Goal: Task Accomplishment & Management: Complete application form

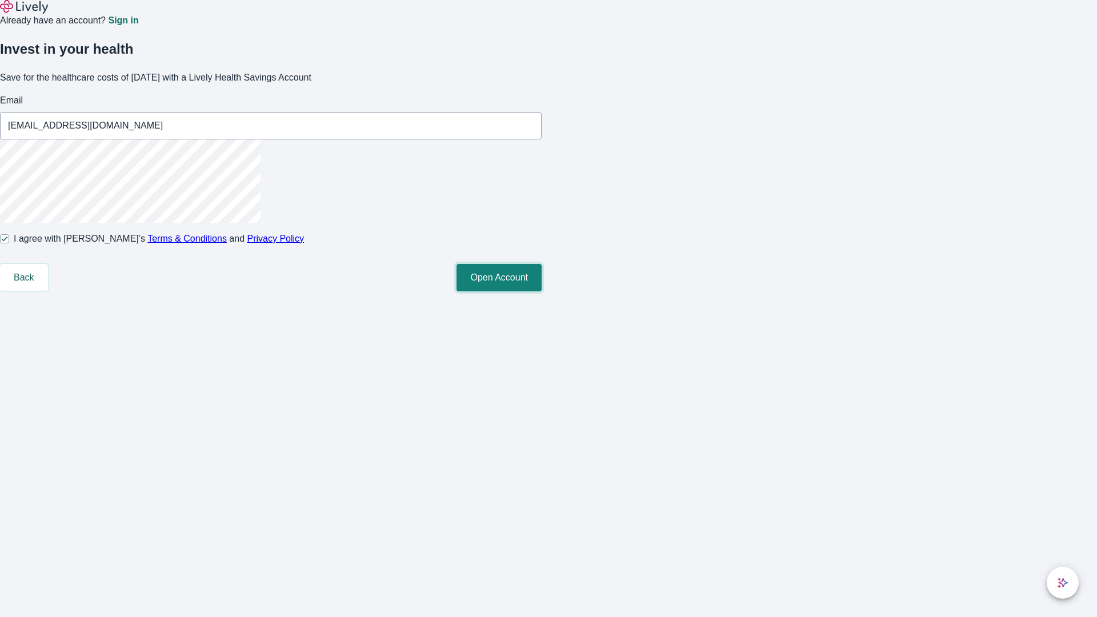
click at [541, 291] on button "Open Account" at bounding box center [498, 277] width 85 height 27
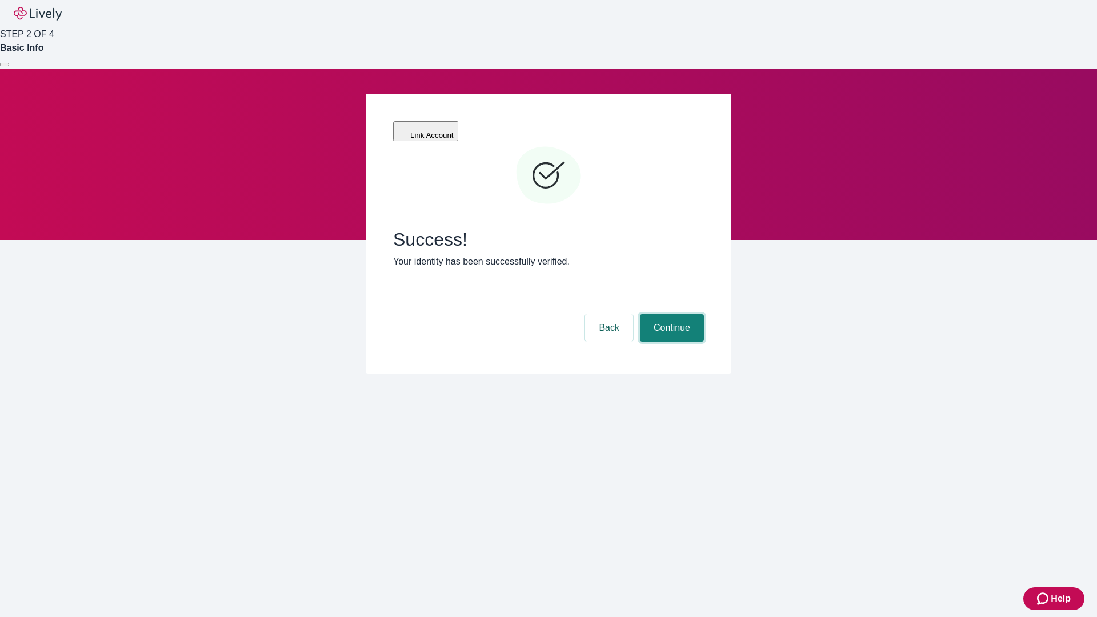
click at [670, 314] on button "Continue" at bounding box center [672, 327] width 64 height 27
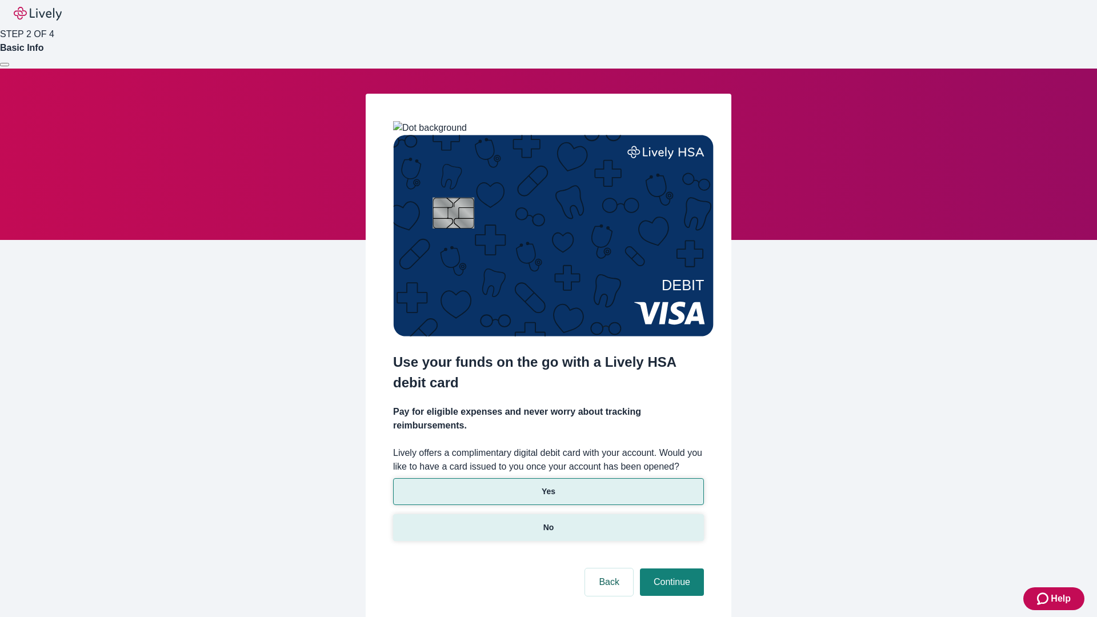
click at [548, 522] on p "No" at bounding box center [548, 528] width 11 height 12
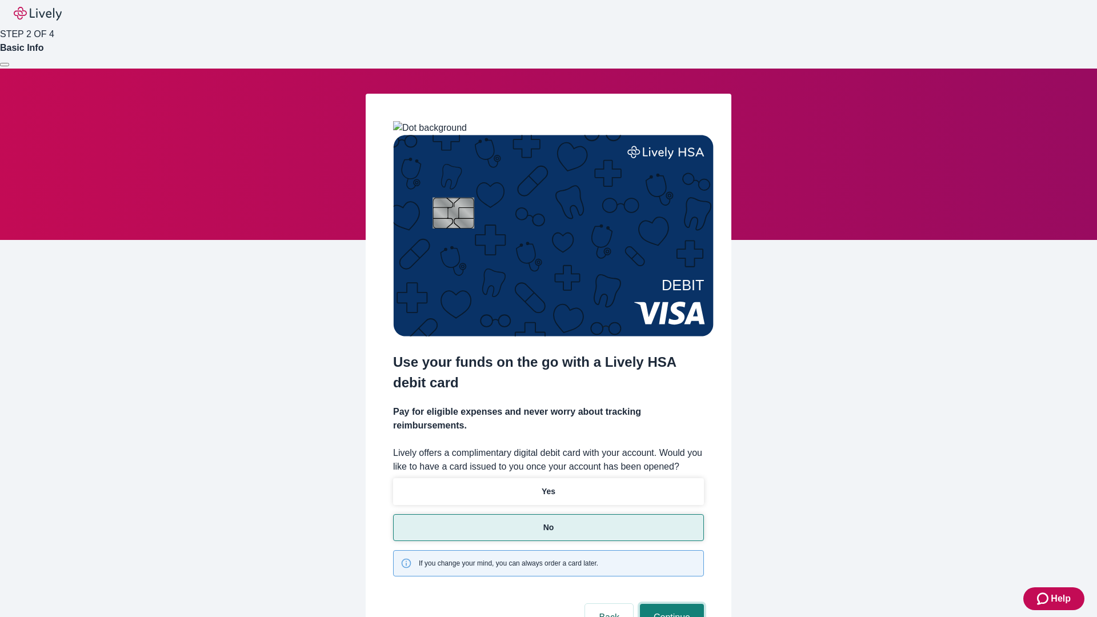
click at [670, 604] on button "Continue" at bounding box center [672, 617] width 64 height 27
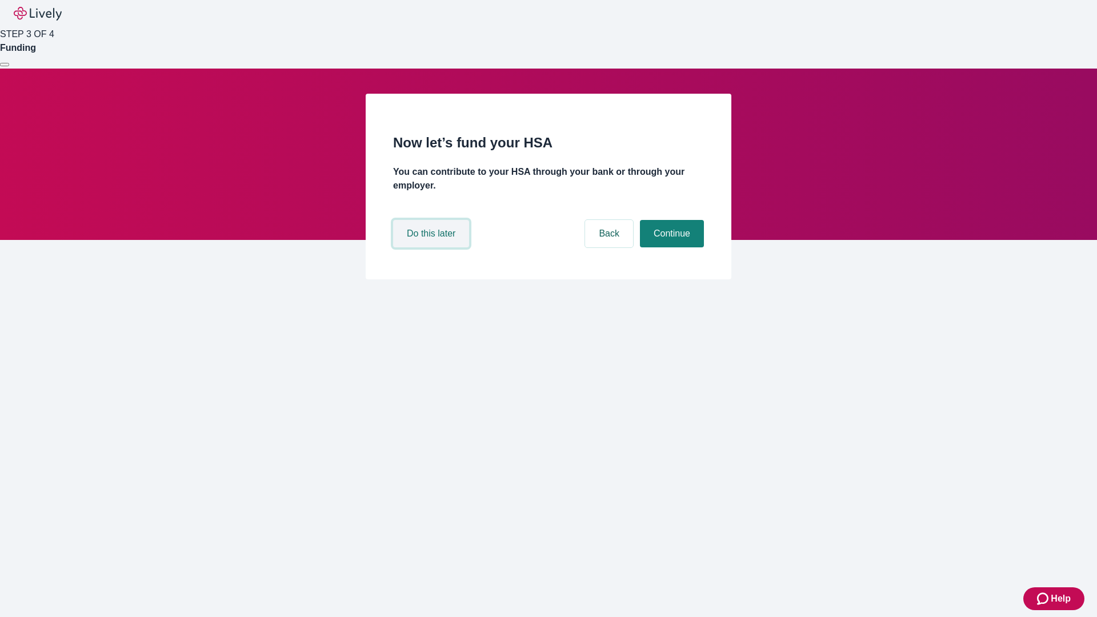
click at [432, 247] on button "Do this later" at bounding box center [431, 233] width 76 height 27
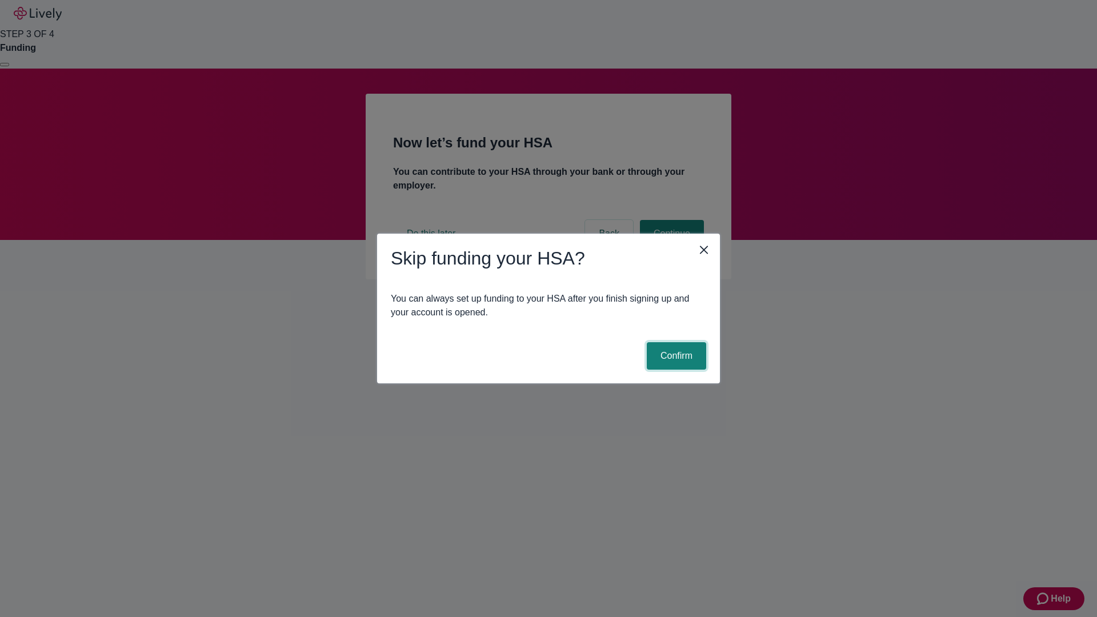
click at [675, 356] on button "Confirm" at bounding box center [676, 355] width 59 height 27
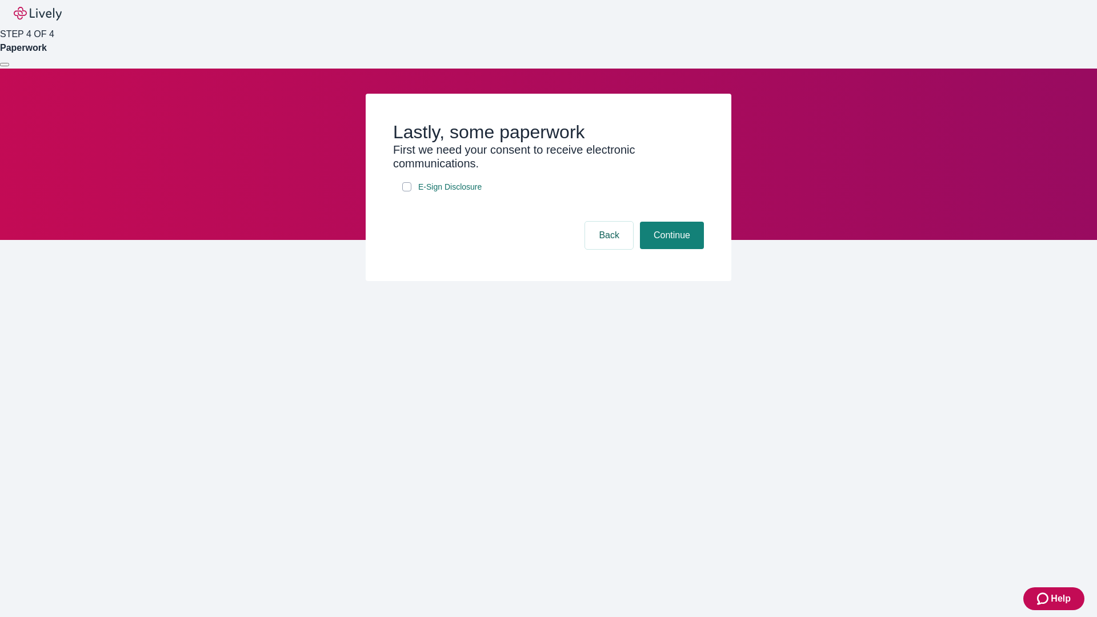
click at [407, 191] on input "E-Sign Disclosure" at bounding box center [406, 186] width 9 height 9
checkbox input "true"
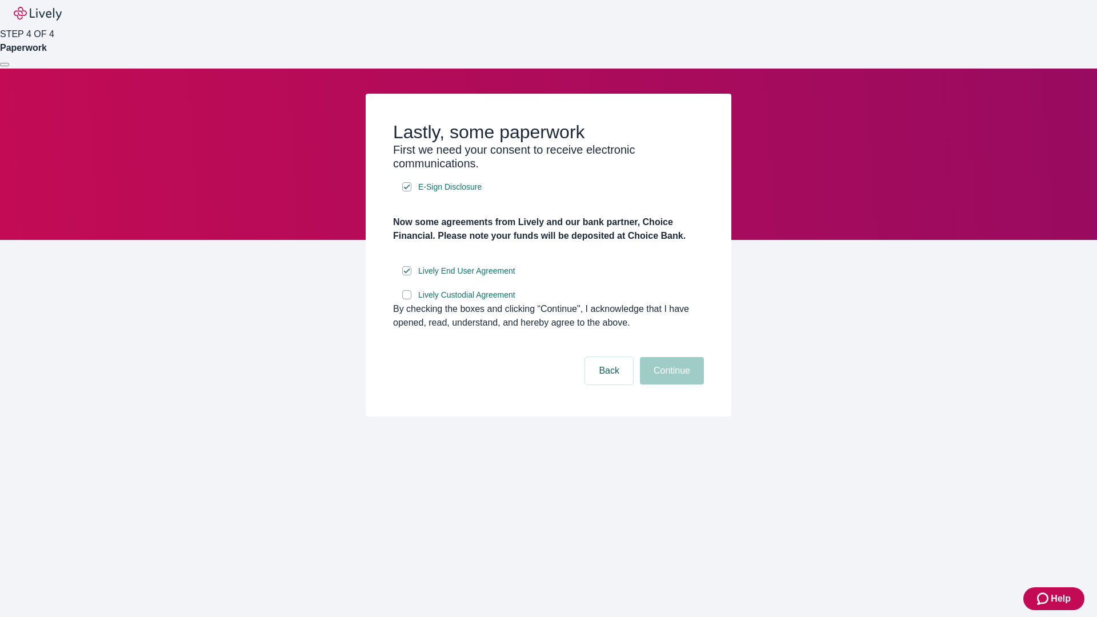
click at [407, 299] on input "Lively Custodial Agreement" at bounding box center [406, 294] width 9 height 9
checkbox input "true"
click at [670, 384] on button "Continue" at bounding box center [672, 370] width 64 height 27
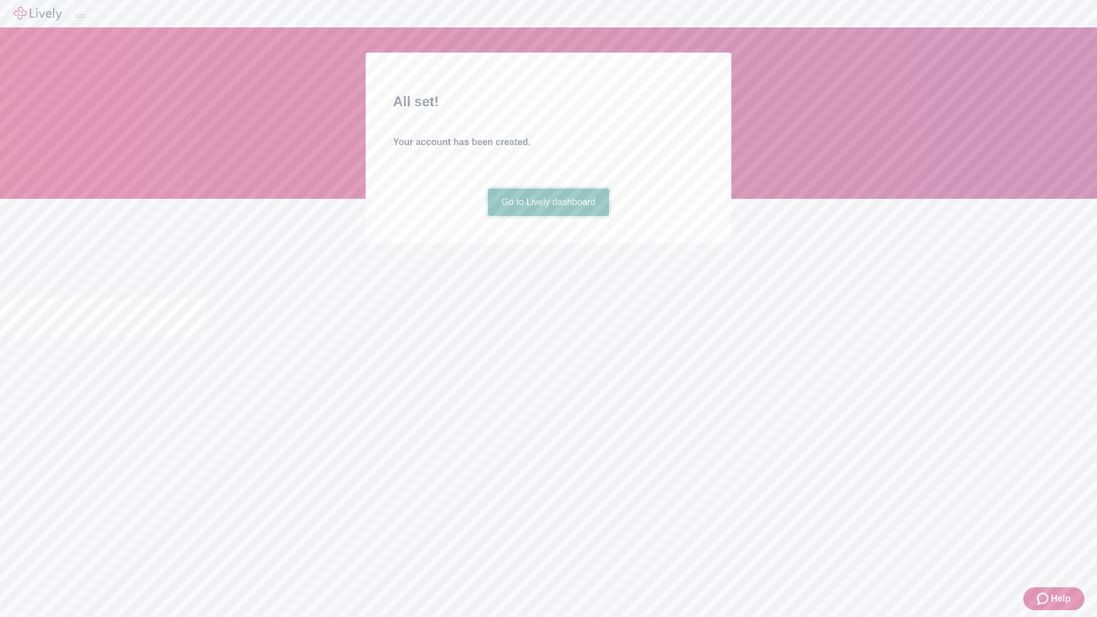
click at [548, 216] on link "Go to Lively dashboard" at bounding box center [549, 201] width 122 height 27
